Goal: Task Accomplishment & Management: Manage account settings

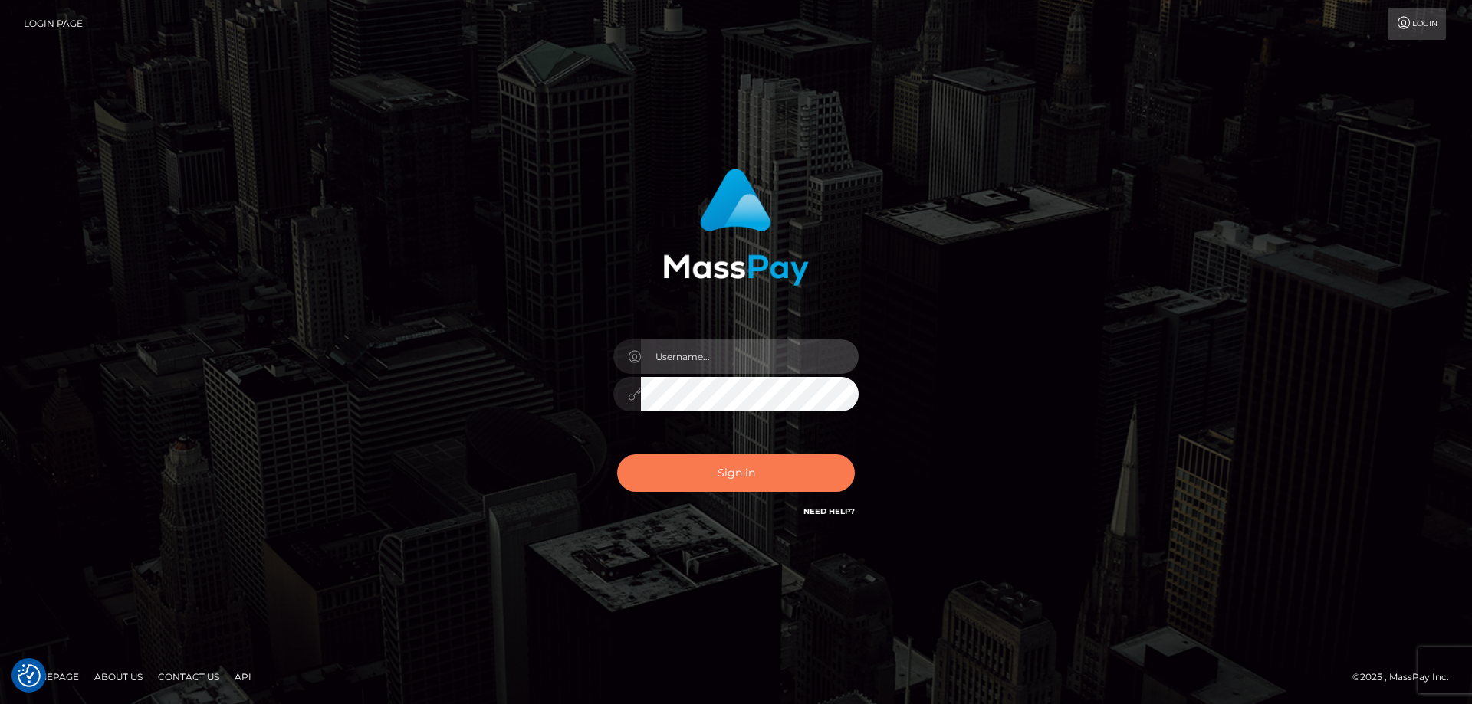
type input "emmy.navach"
click at [751, 481] on button "Sign in" at bounding box center [736, 473] width 238 height 38
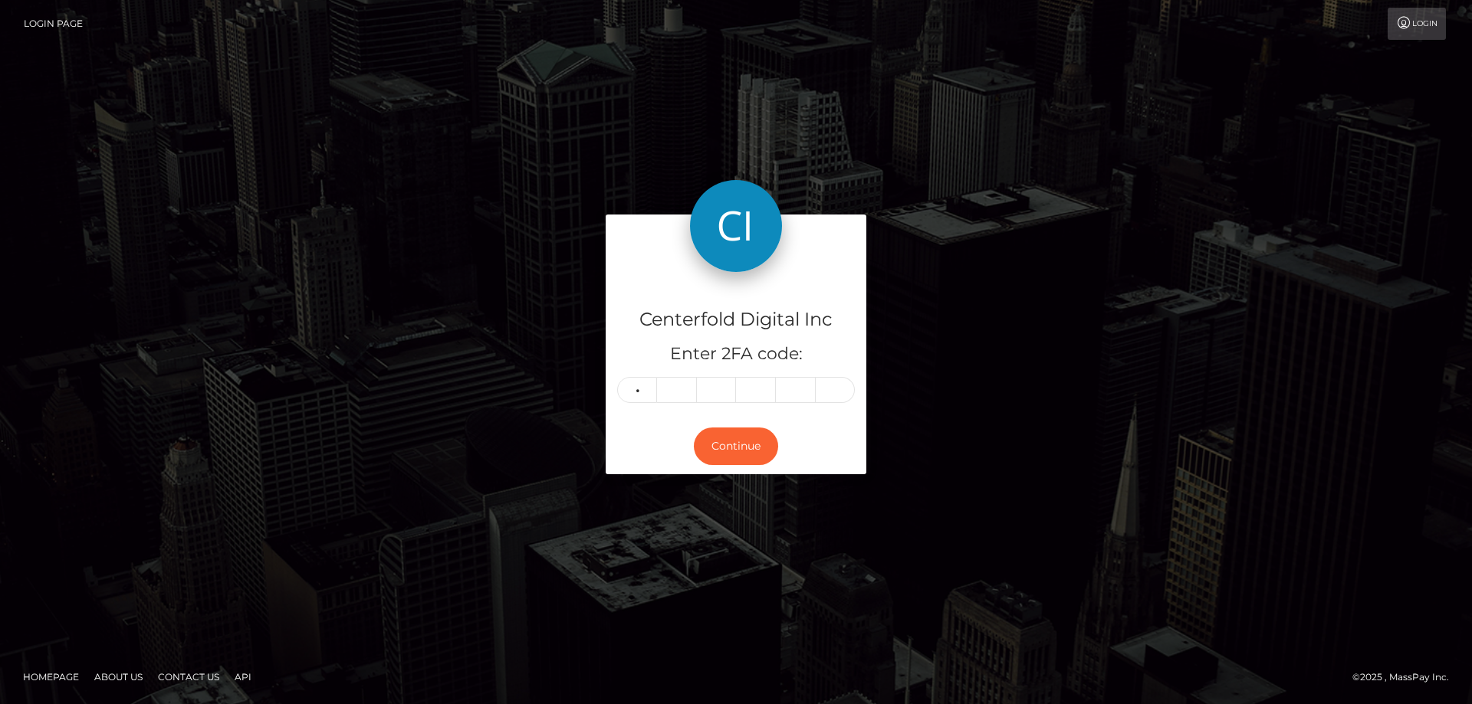
type input "8"
type input "7"
type input "6"
type input "7"
type input "4"
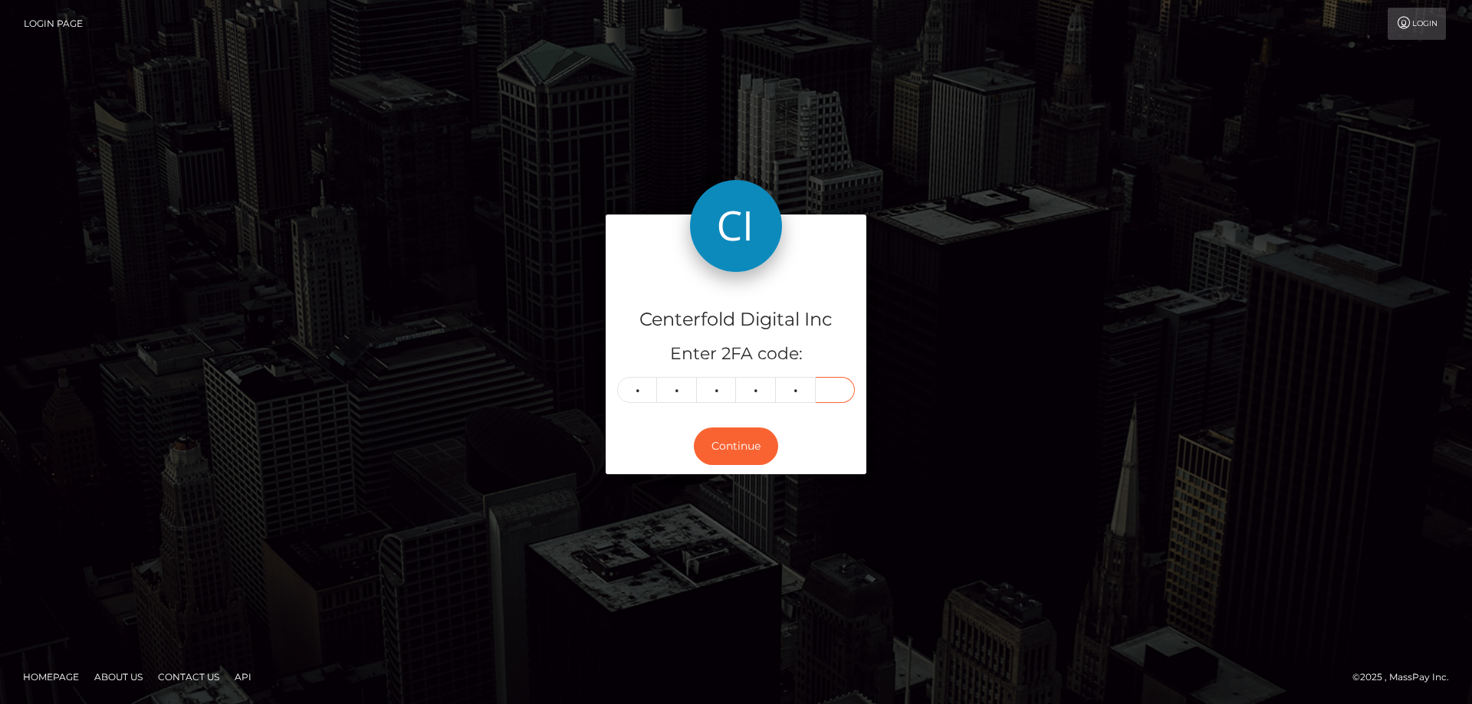
type input "8"
